Goal: Information Seeking & Learning: Learn about a topic

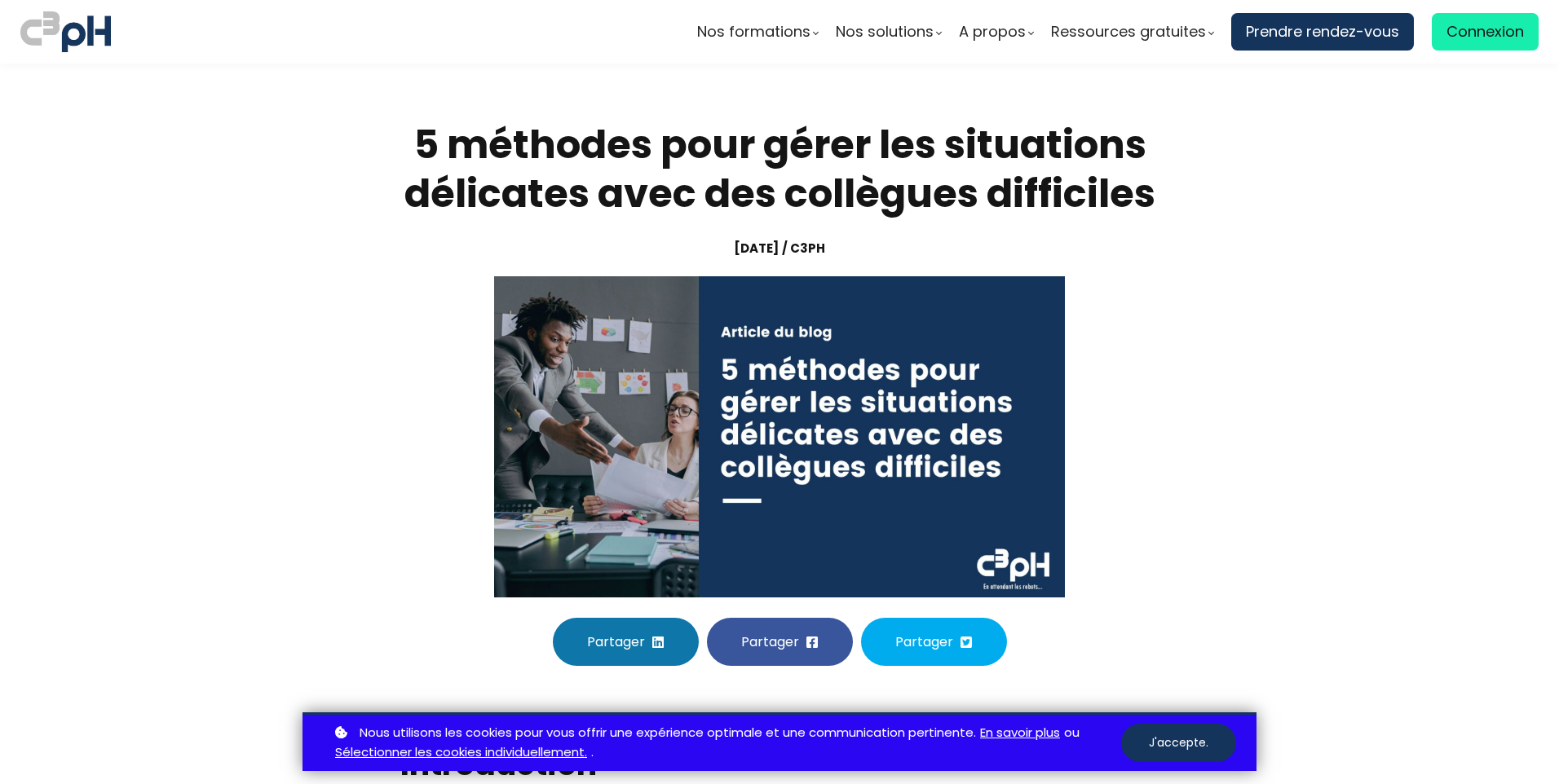
click at [284, 618] on section "5 méthodes pour gérer les situations délicates avec des collègues difficiles [D…" at bounding box center [779, 393] width 1559 height 660
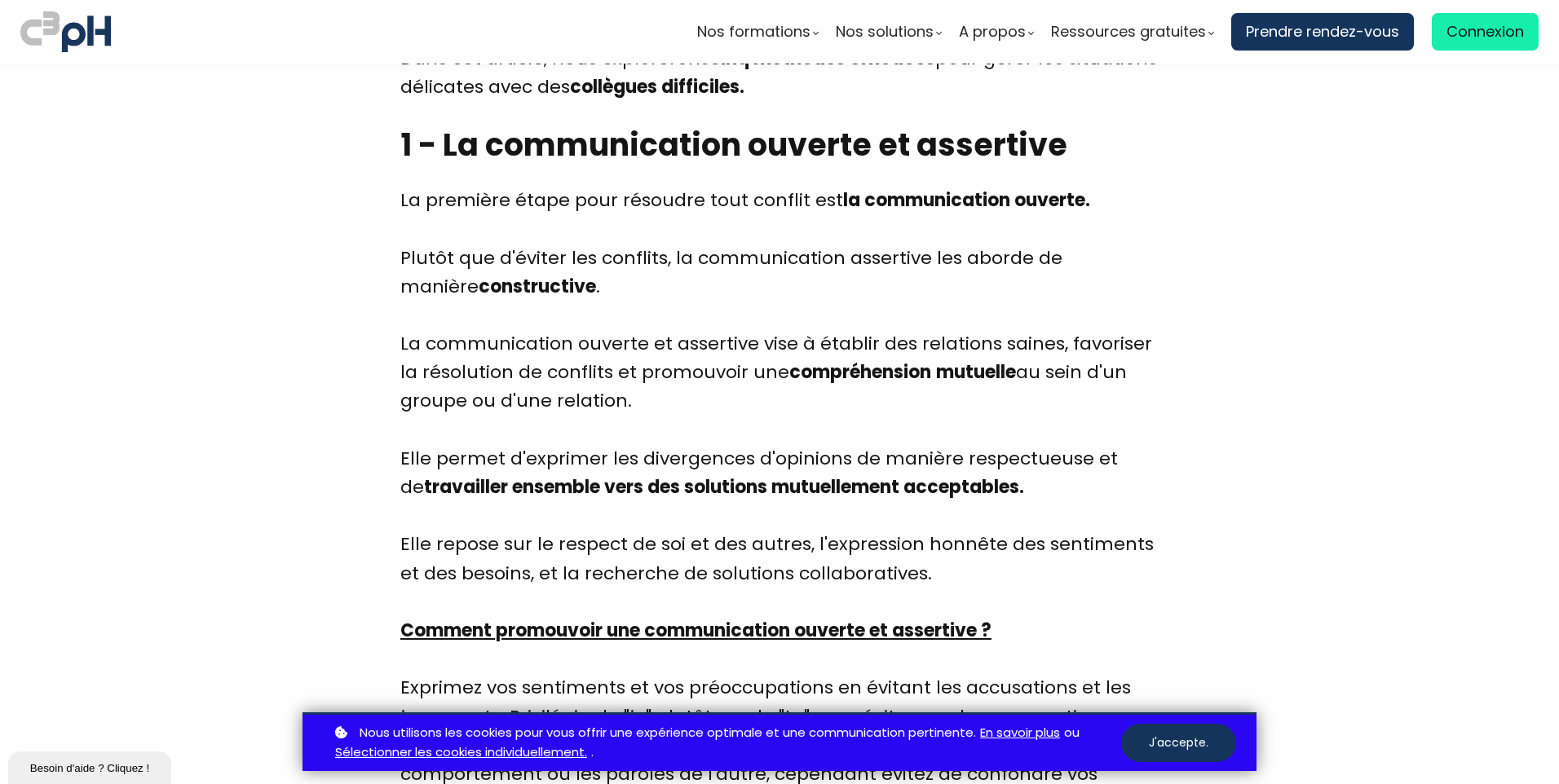
scroll to position [1060, 0]
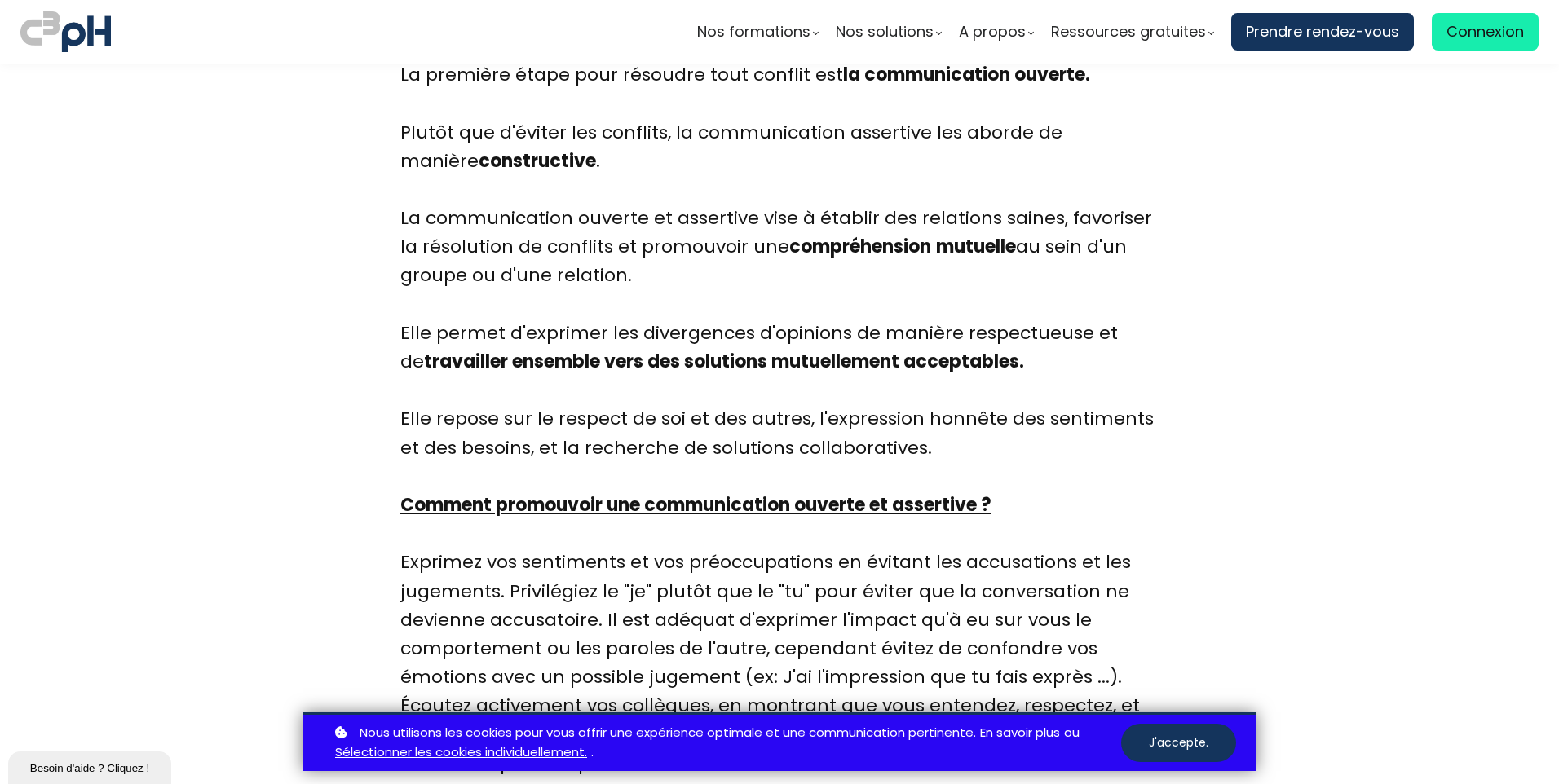
click at [1207, 746] on button "J'accepte." at bounding box center [1178, 743] width 115 height 39
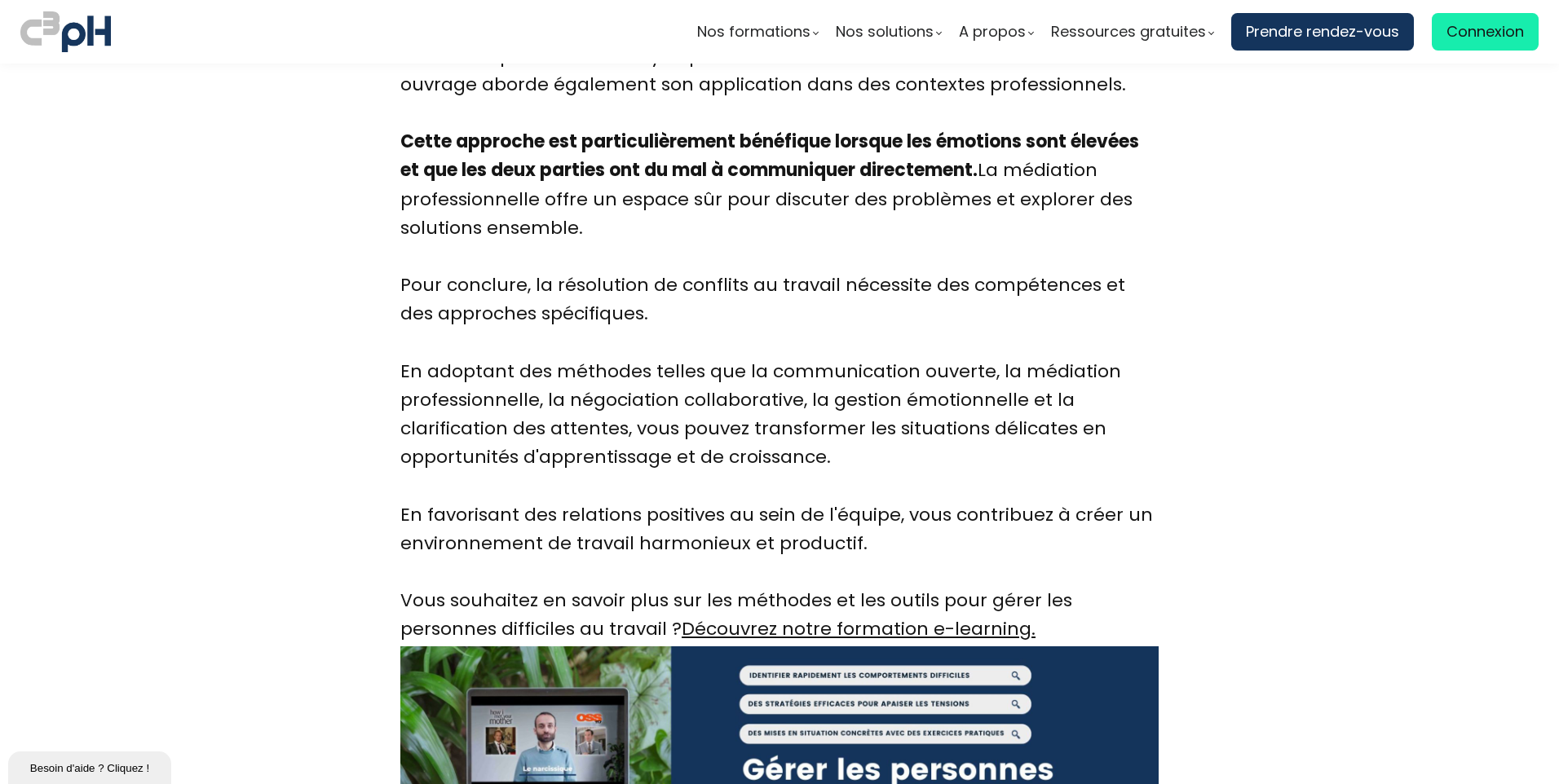
scroll to position [5461, 0]
